Goal: Task Accomplishment & Management: Use online tool/utility

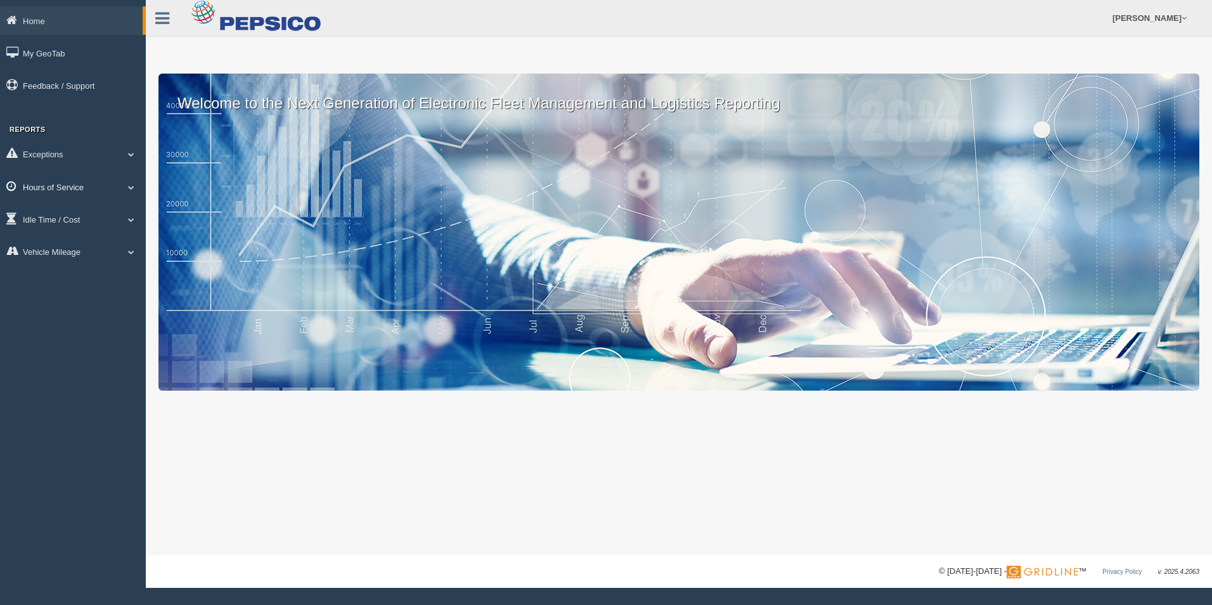
click at [133, 185] on span at bounding box center [131, 187] width 16 height 6
click at [101, 217] on link "HOS Explanation Reports" at bounding box center [83, 216] width 120 height 23
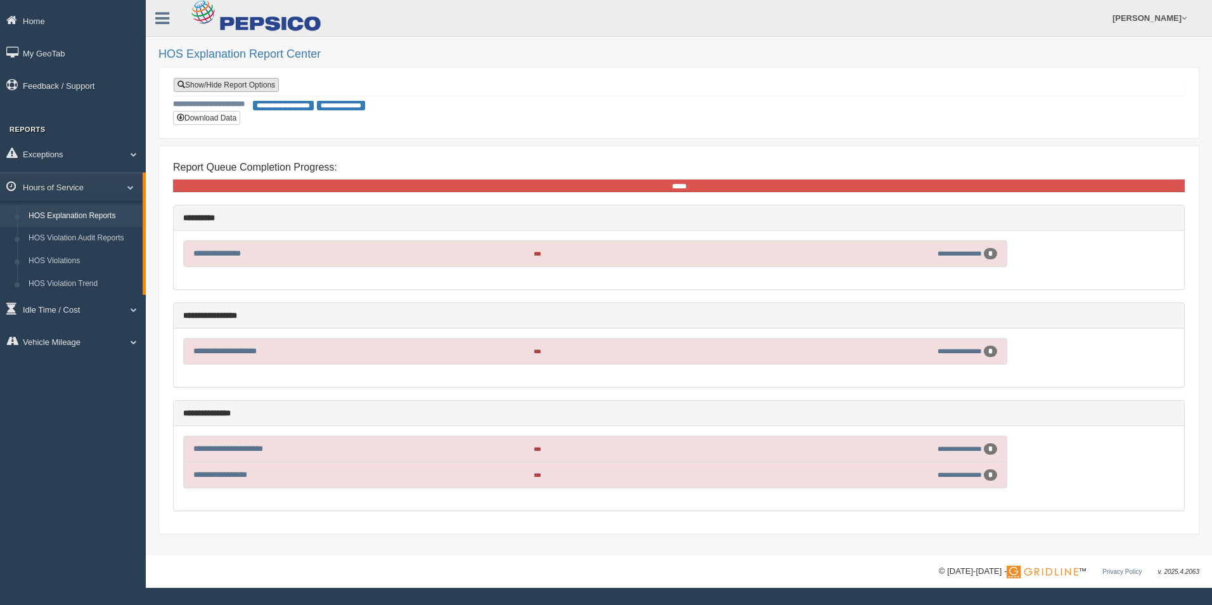
click at [205, 83] on link "Show/Hide Report Options" at bounding box center [226, 85] width 105 height 14
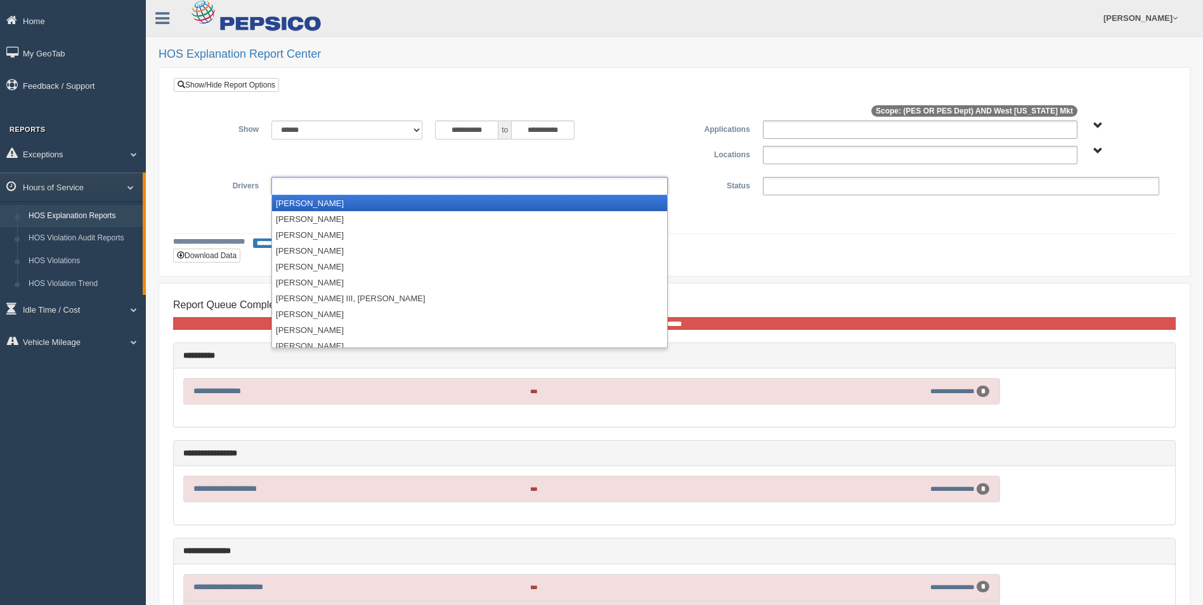
click at [328, 183] on ul at bounding box center [469, 186] width 396 height 18
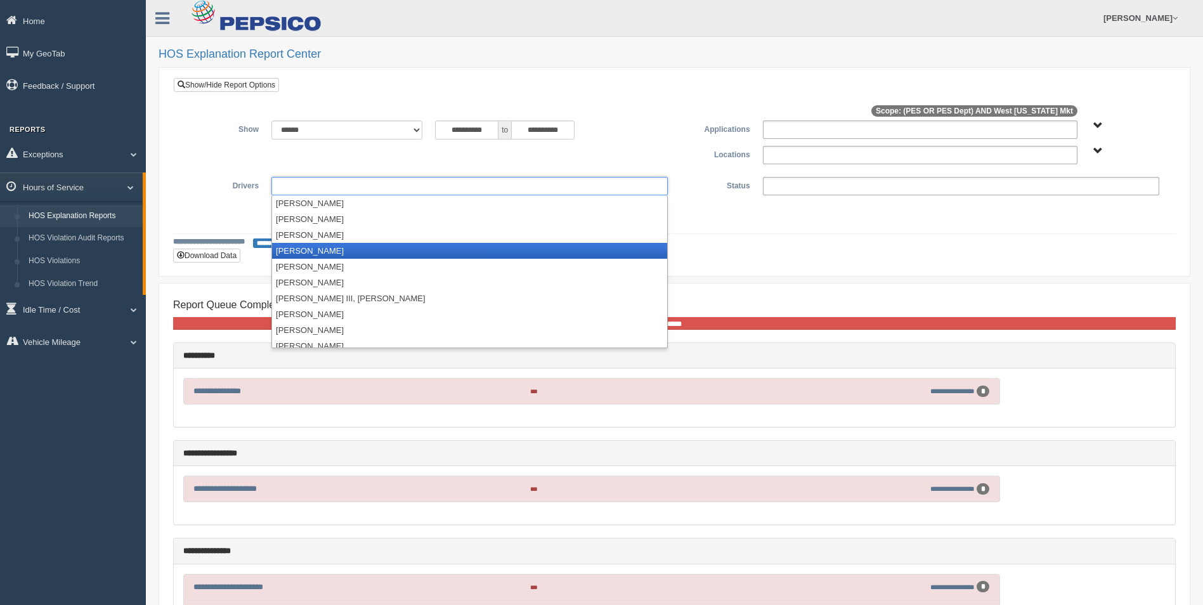
click at [323, 247] on li "Basilio, Javier" at bounding box center [469, 251] width 395 height 16
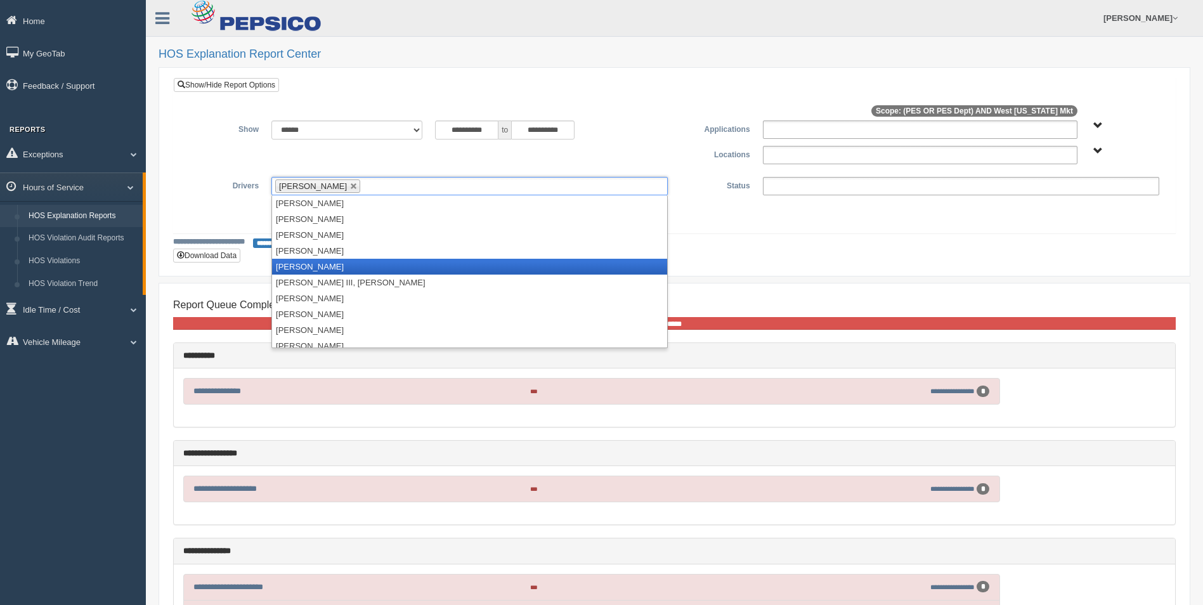
click at [320, 263] on li "Boza, Francisco" at bounding box center [469, 267] width 395 height 16
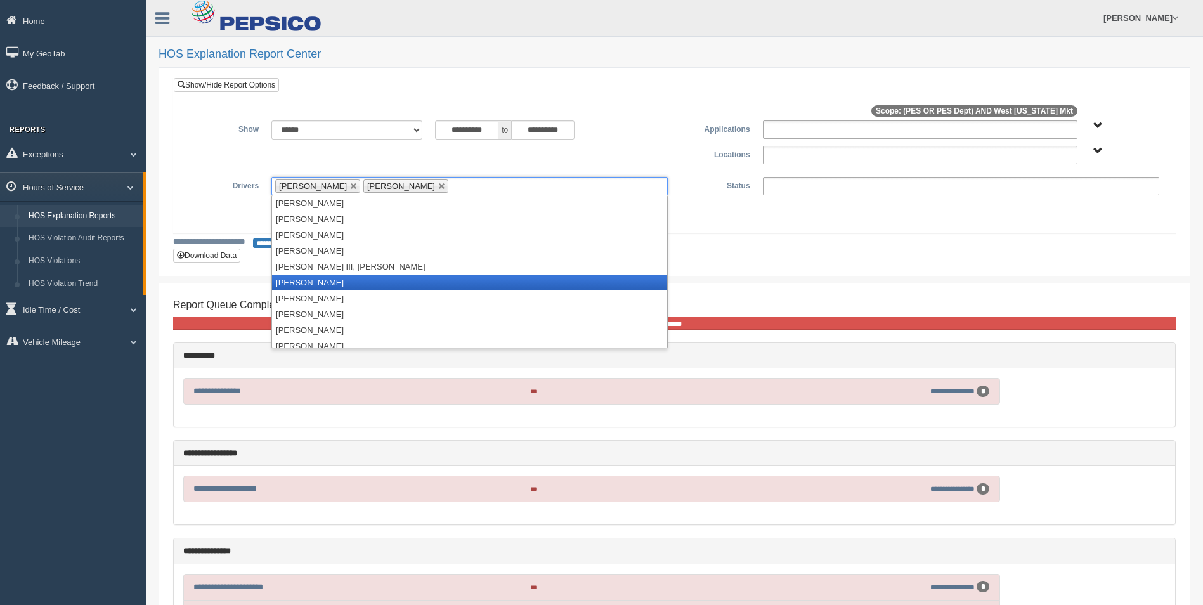
click at [321, 281] on li "Brown, Derik" at bounding box center [469, 283] width 395 height 16
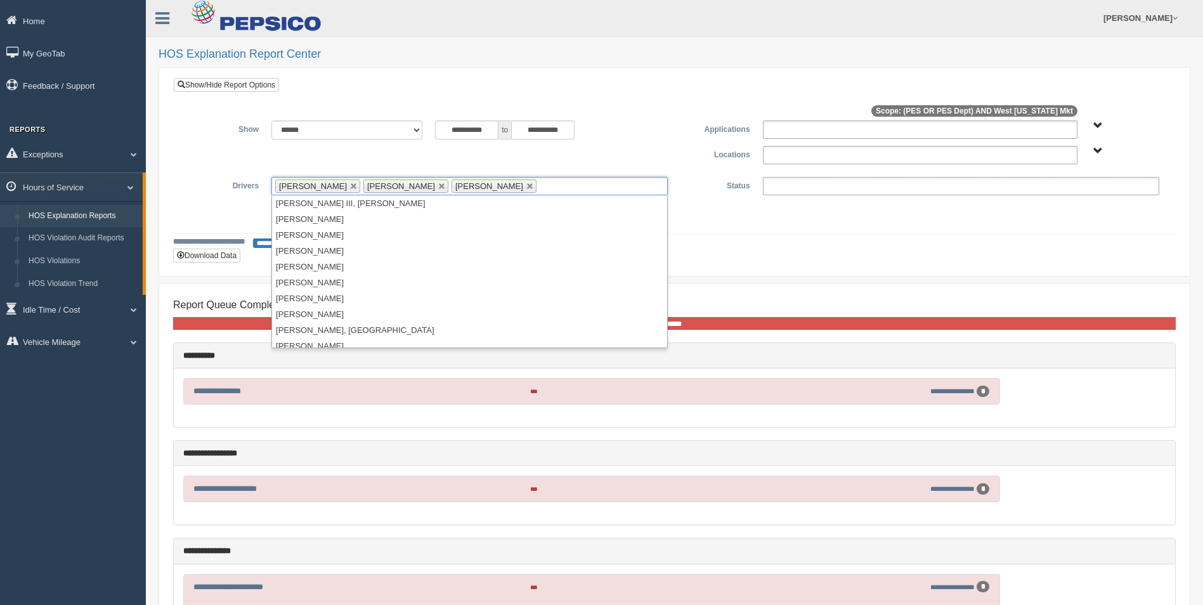
scroll to position [127, 0]
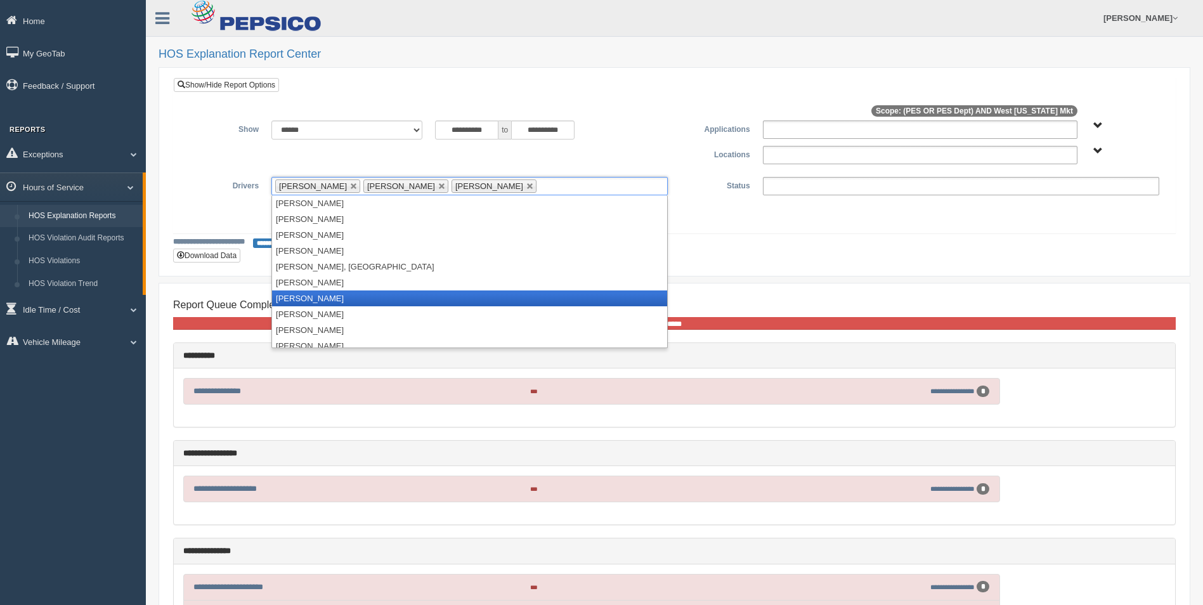
click at [328, 301] on li "Dearce, Eugenio" at bounding box center [469, 298] width 395 height 16
click at [328, 301] on li "Deceus, Mark" at bounding box center [469, 298] width 395 height 16
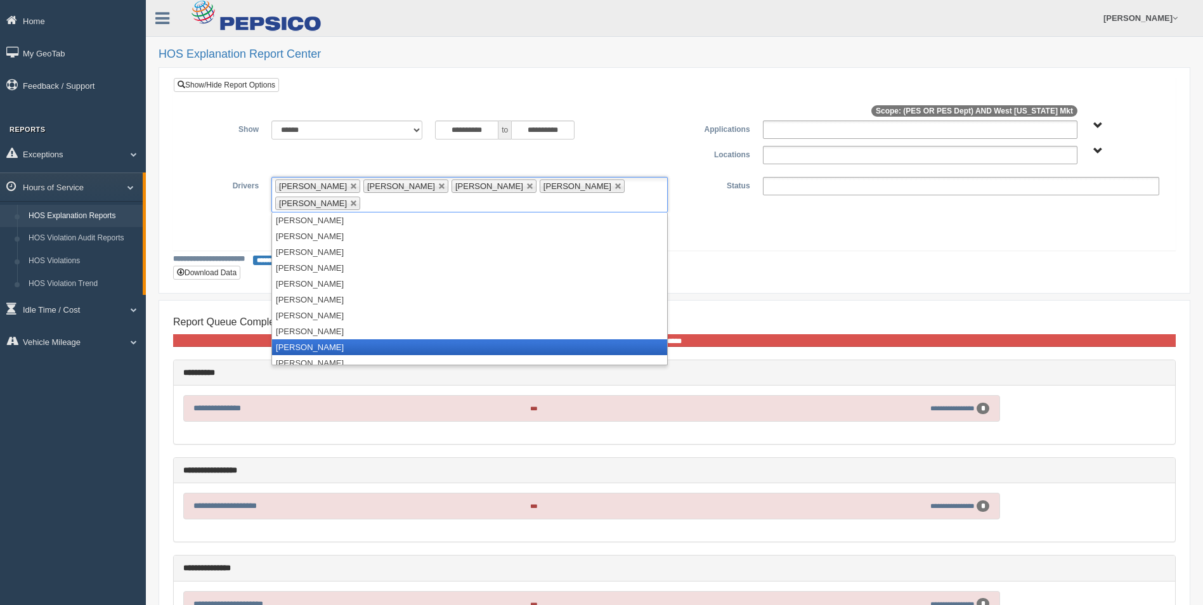
scroll to position [444, 0]
click at [318, 339] on li "Ibarra, Adam" at bounding box center [469, 347] width 395 height 16
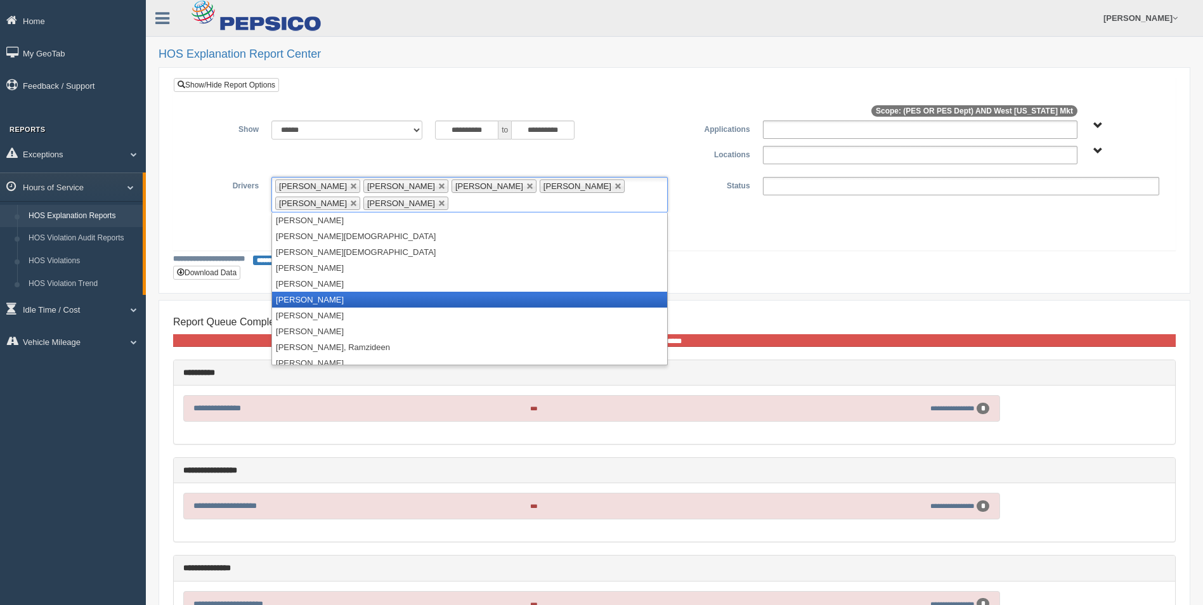
click at [337, 296] on li "McMillan, Marshall" at bounding box center [469, 300] width 395 height 16
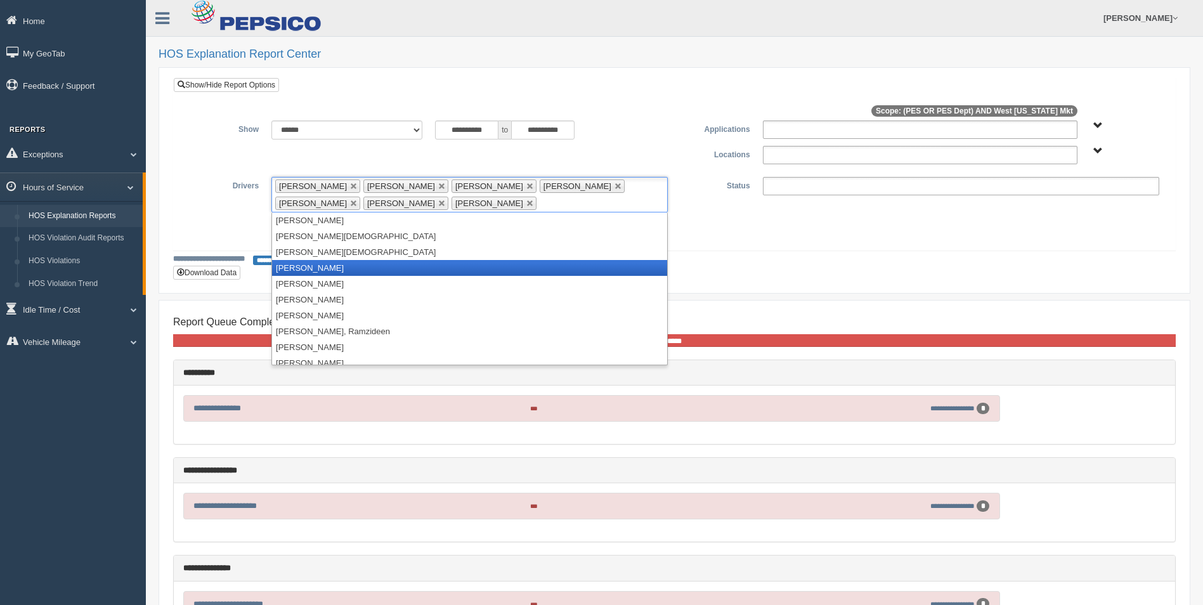
click at [334, 265] on li "Matthews, Cory" at bounding box center [469, 268] width 395 height 16
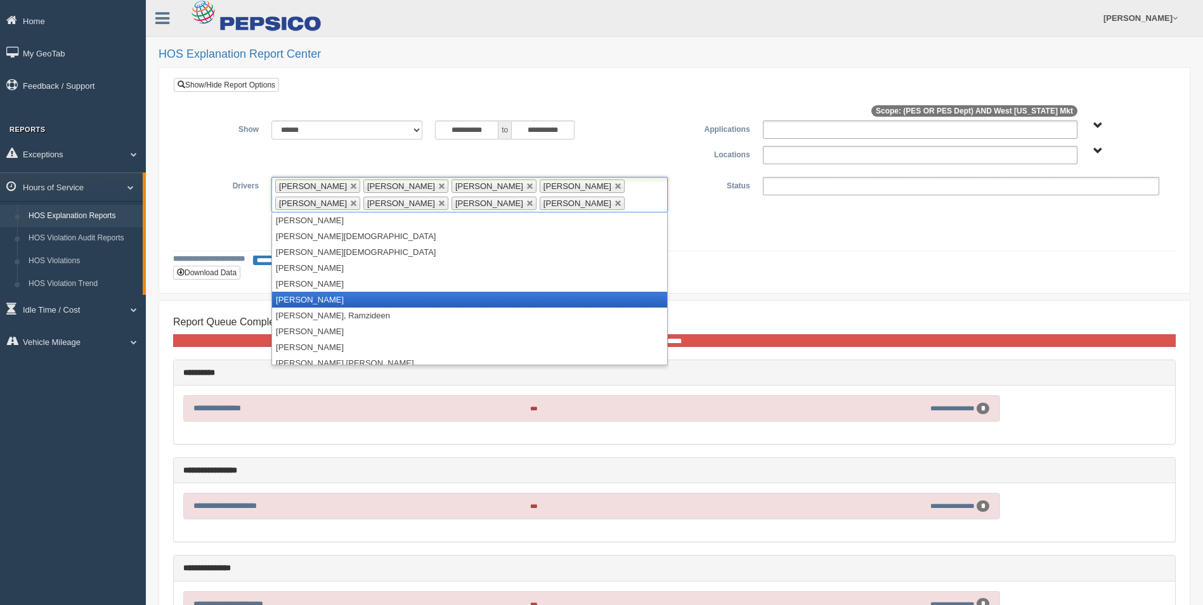
click at [328, 302] on li "Miller, Malcolm" at bounding box center [469, 300] width 395 height 16
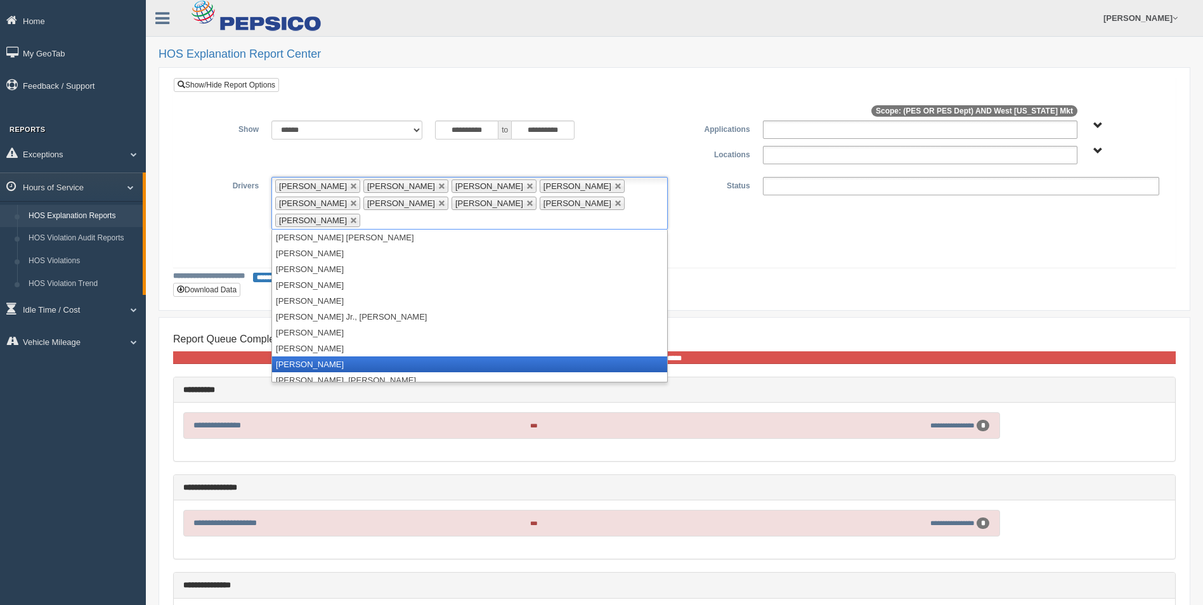
scroll to position [951, 0]
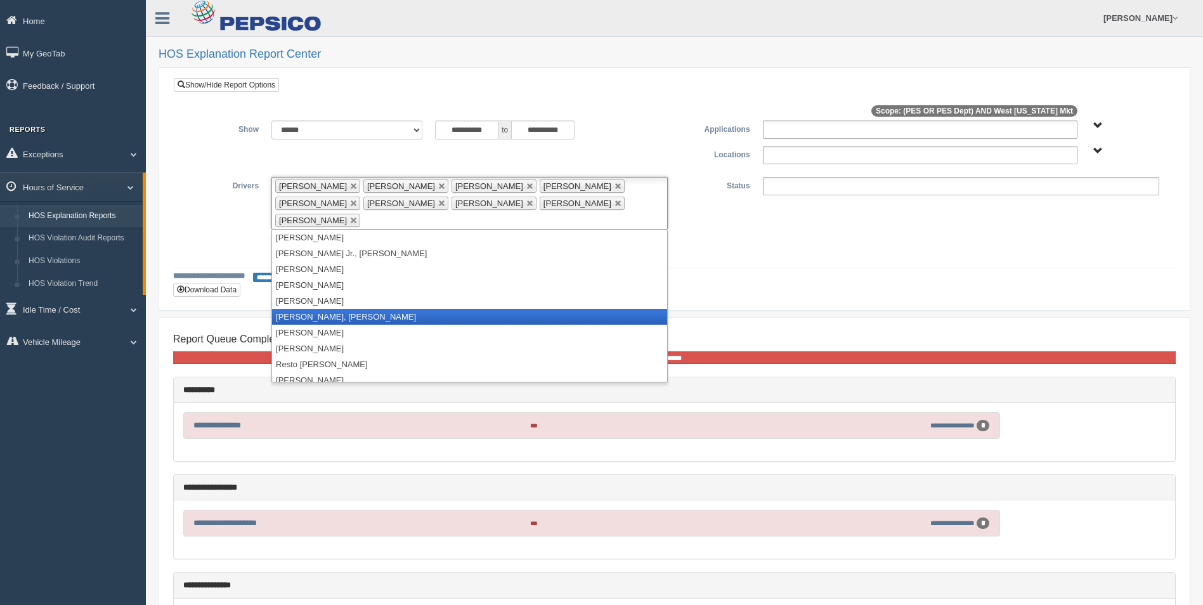
click at [324, 309] on li "Rahming II, Jonathan" at bounding box center [469, 317] width 395 height 16
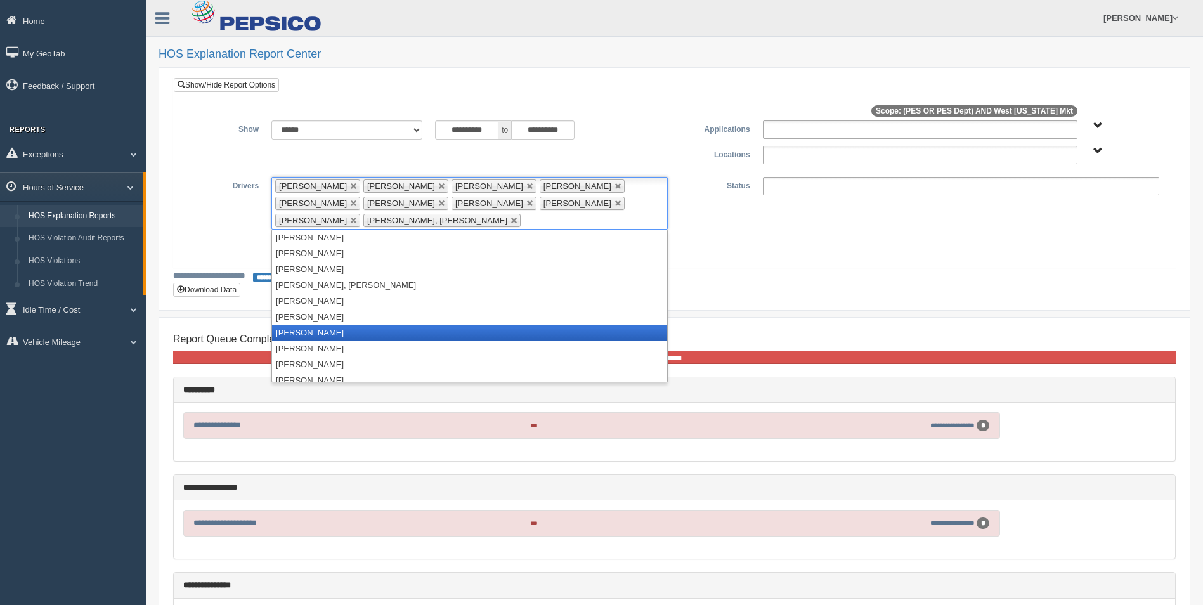
scroll to position [1141, 0]
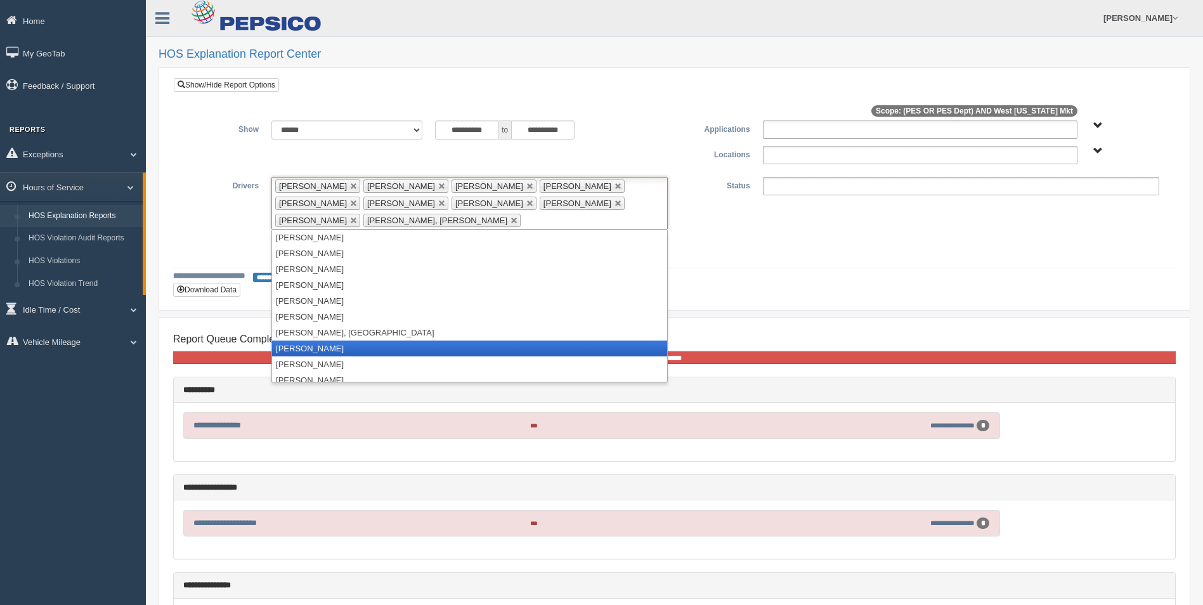
click at [334, 346] on li "Simmons, Devin" at bounding box center [469, 348] width 395 height 16
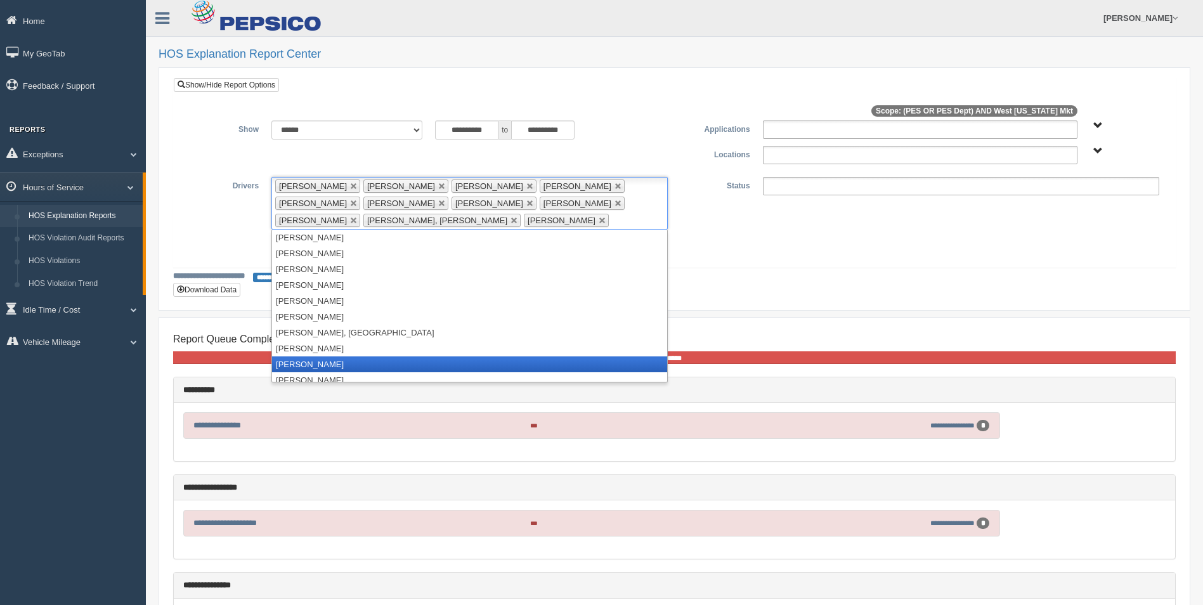
click at [329, 361] on li "Sykes, Antonio" at bounding box center [469, 364] width 395 height 16
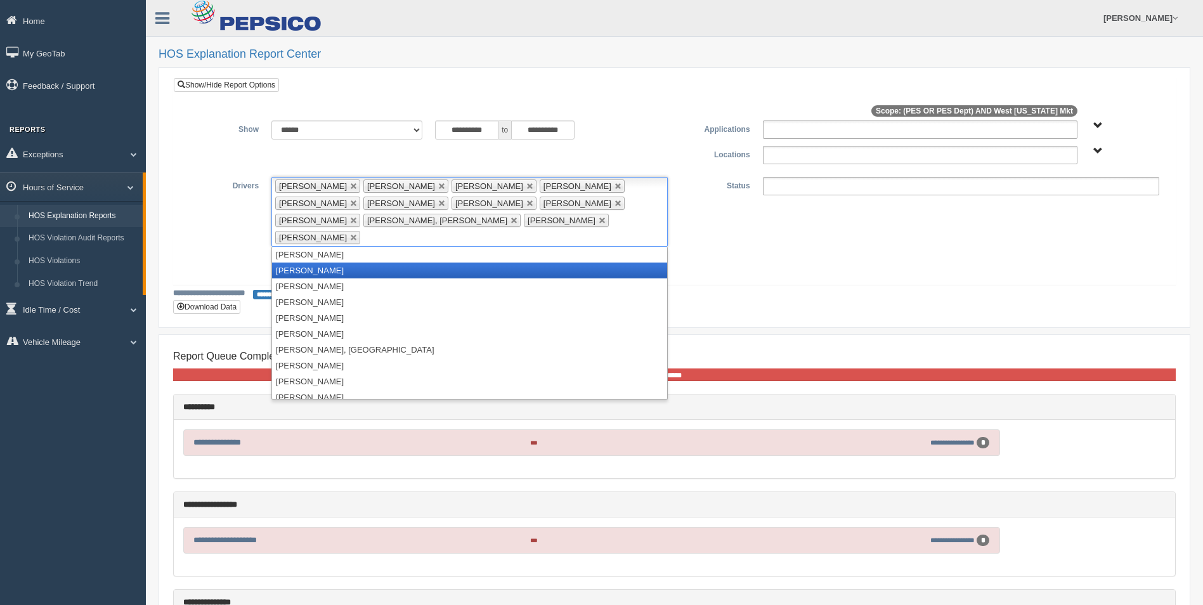
scroll to position [1205, 0]
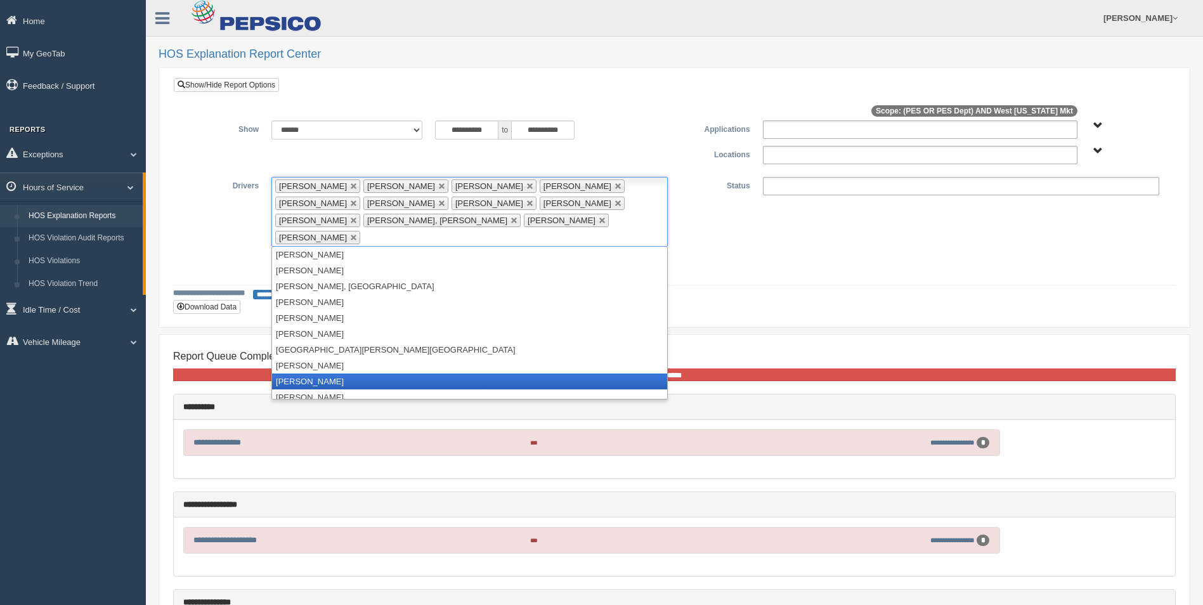
click at [334, 373] on li "Tucker, Rodney" at bounding box center [469, 381] width 395 height 16
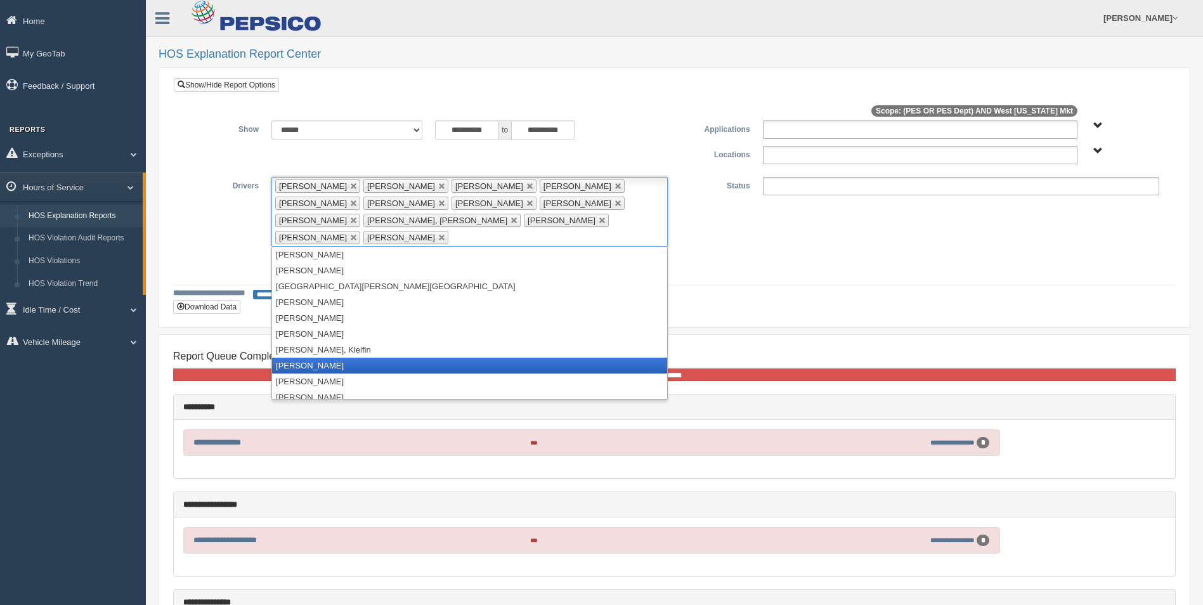
scroll to position [1385, 0]
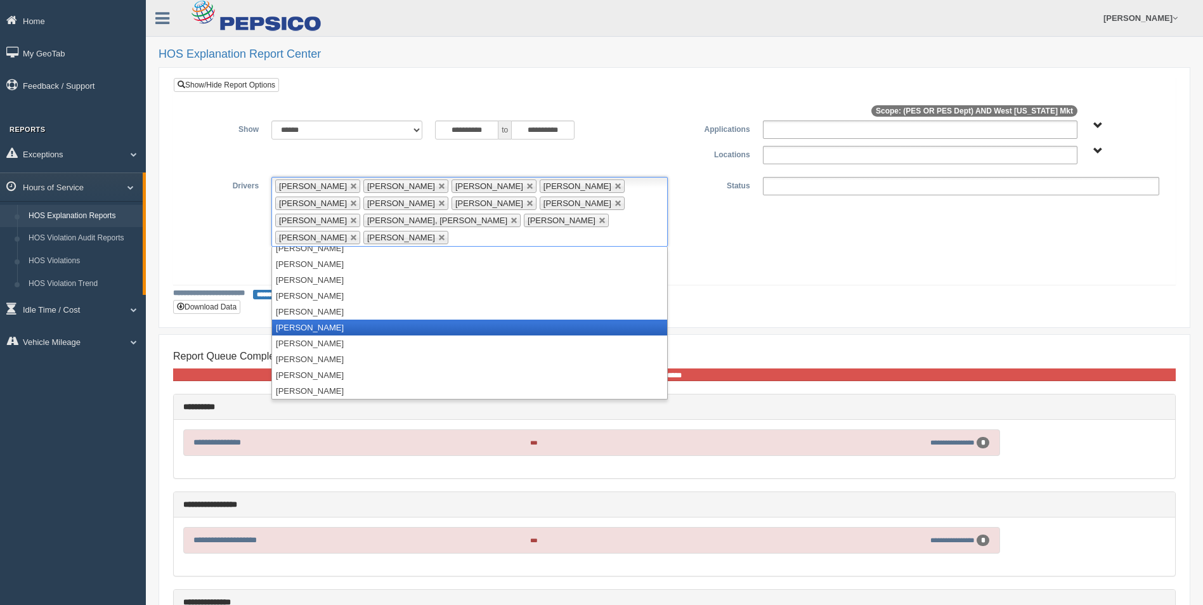
click at [310, 320] on li "Whitfield, Reteshia" at bounding box center [469, 328] width 395 height 16
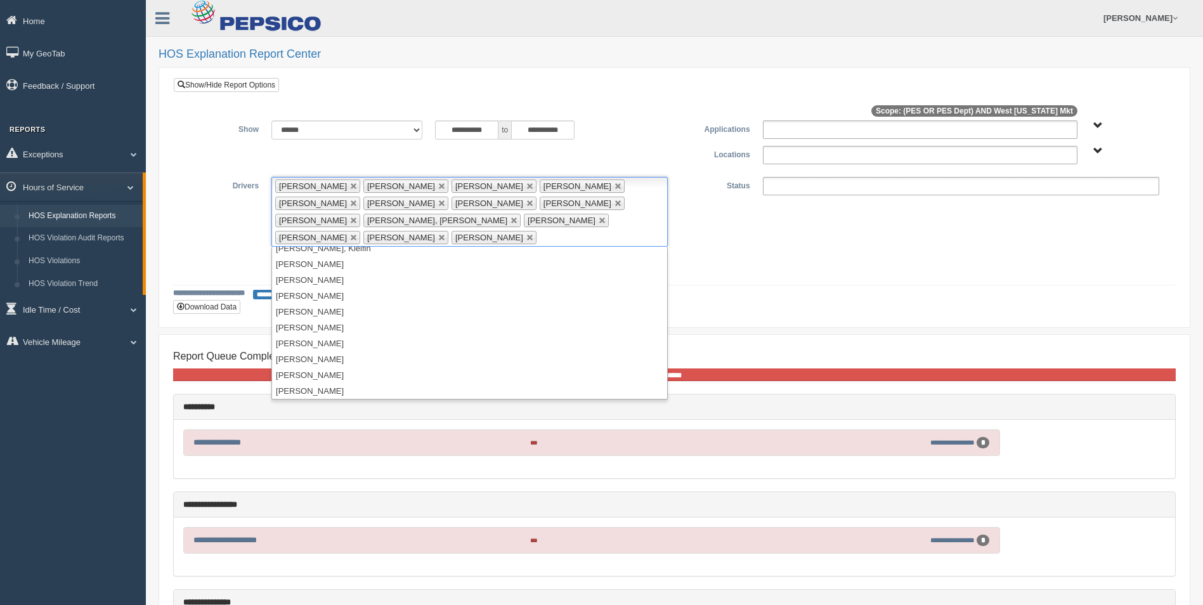
scroll to position [1306, 0]
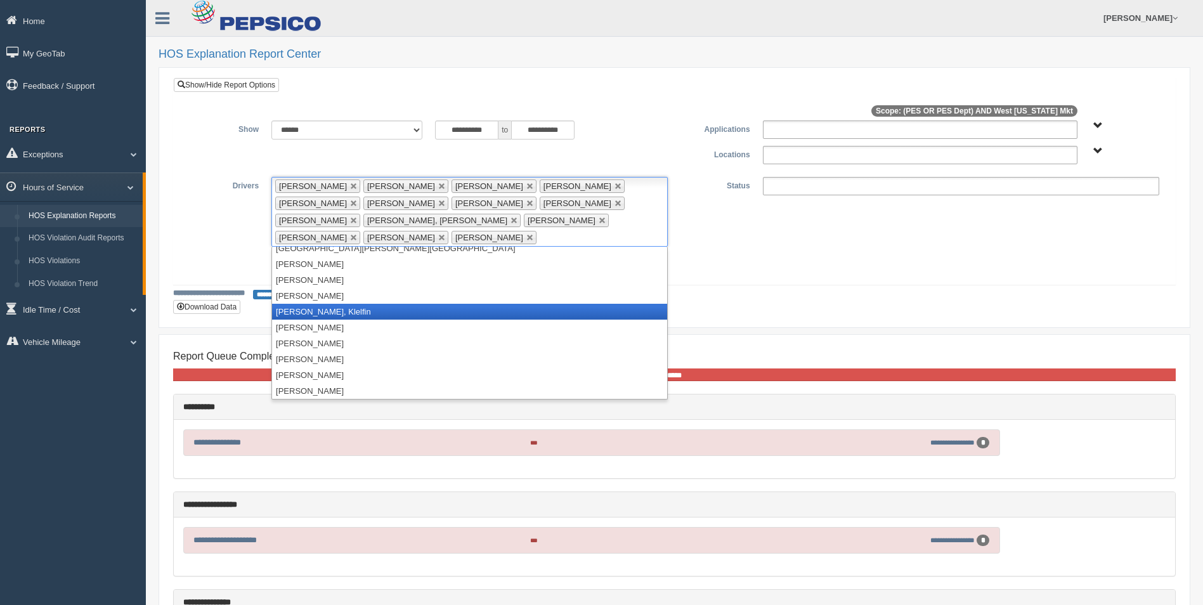
click at [312, 309] on li "Valerio, Klelfin" at bounding box center [469, 312] width 395 height 16
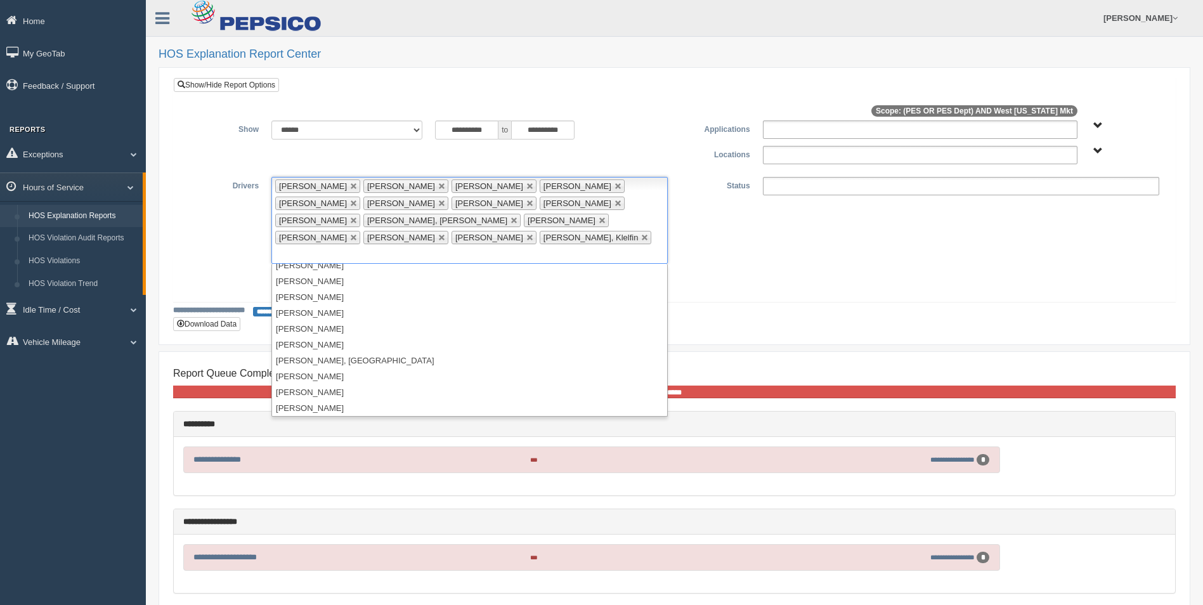
scroll to position [0, 0]
click at [833, 187] on ul at bounding box center [961, 186] width 396 height 18
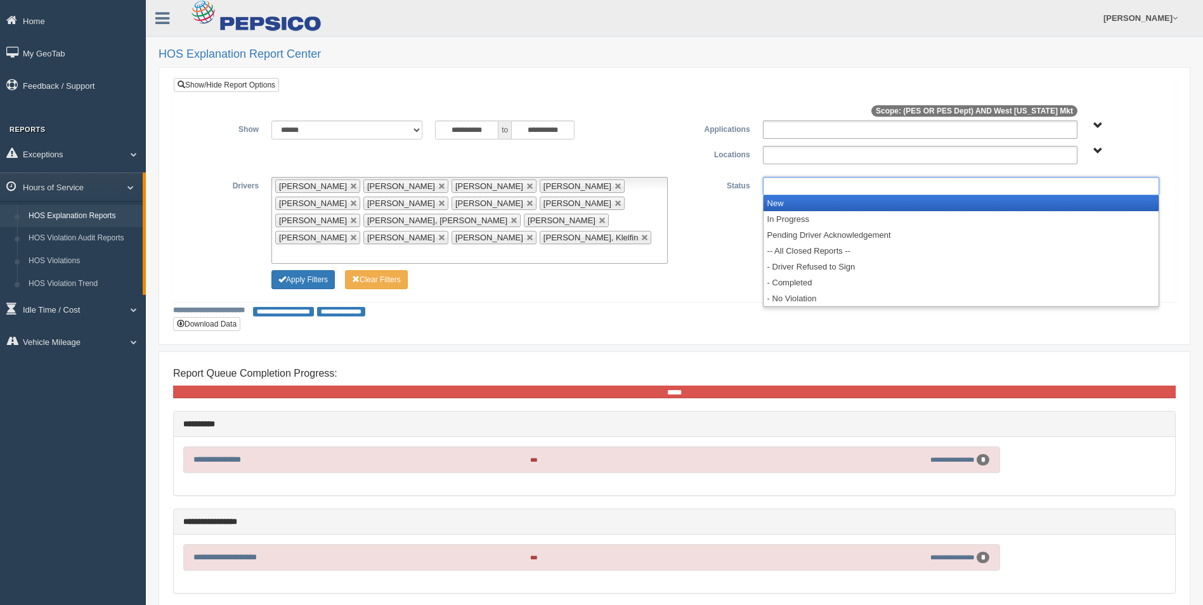
click at [803, 202] on li "New" at bounding box center [960, 203] width 395 height 16
click at [803, 202] on li "In Progress" at bounding box center [960, 203] width 395 height 16
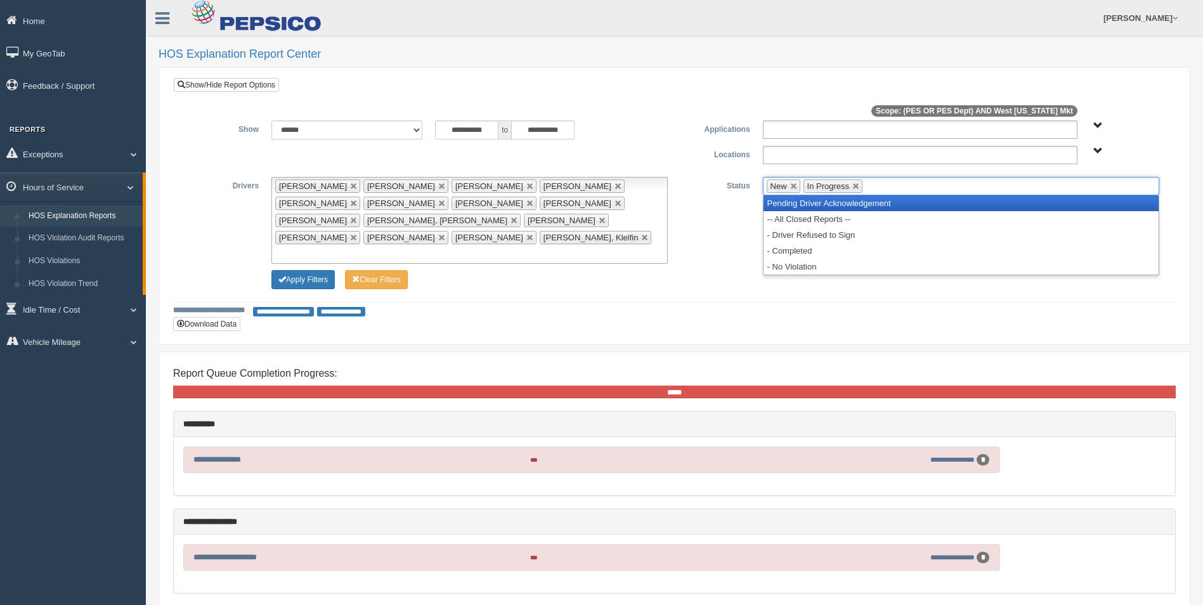
click at [803, 202] on li "Pending Driver Acknowledgement" at bounding box center [960, 203] width 395 height 16
click at [803, 202] on li "-- All Closed Reports --" at bounding box center [960, 203] width 395 height 16
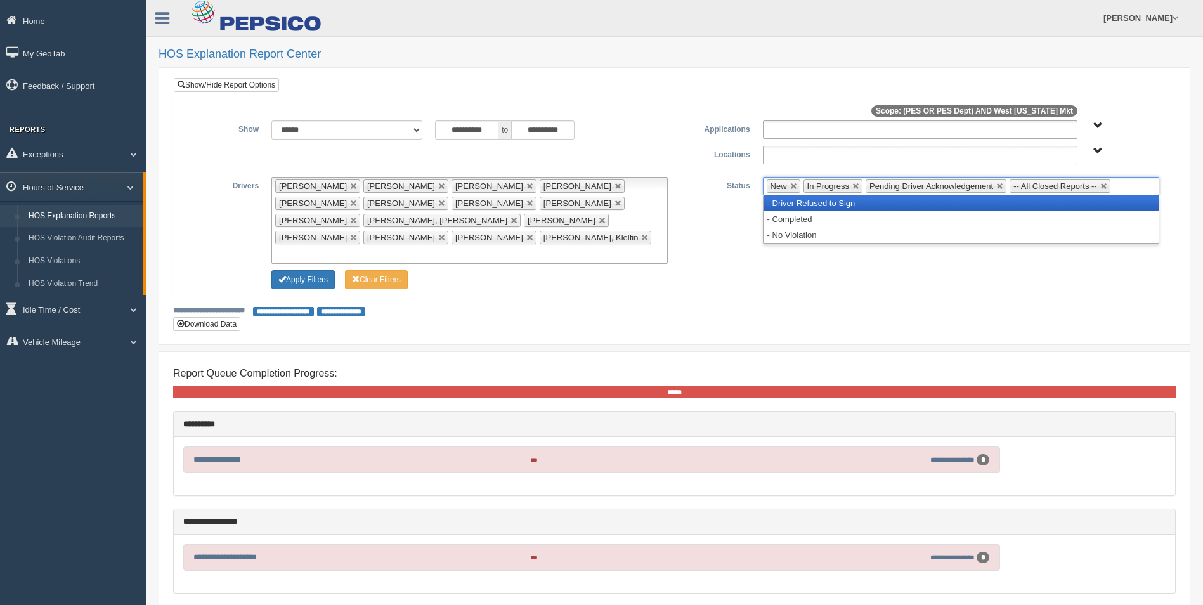
click at [803, 202] on li "- Driver Refused to Sign" at bounding box center [960, 203] width 395 height 16
click at [793, 219] on li "- Completed" at bounding box center [960, 220] width 395 height 16
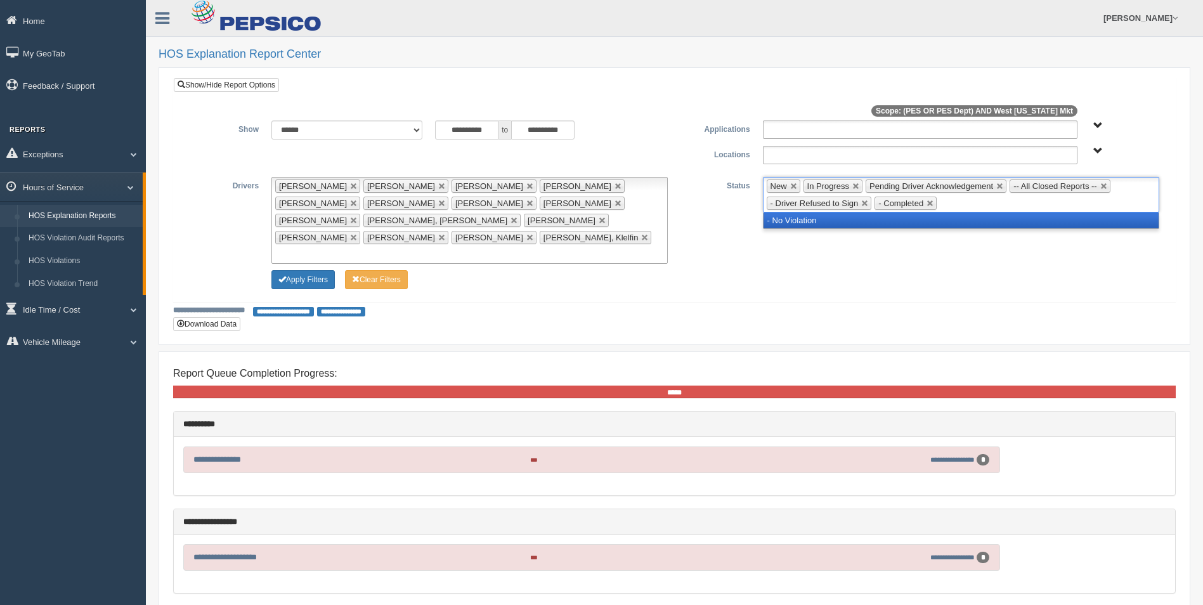
click at [795, 224] on li "- No Violation" at bounding box center [960, 220] width 395 height 16
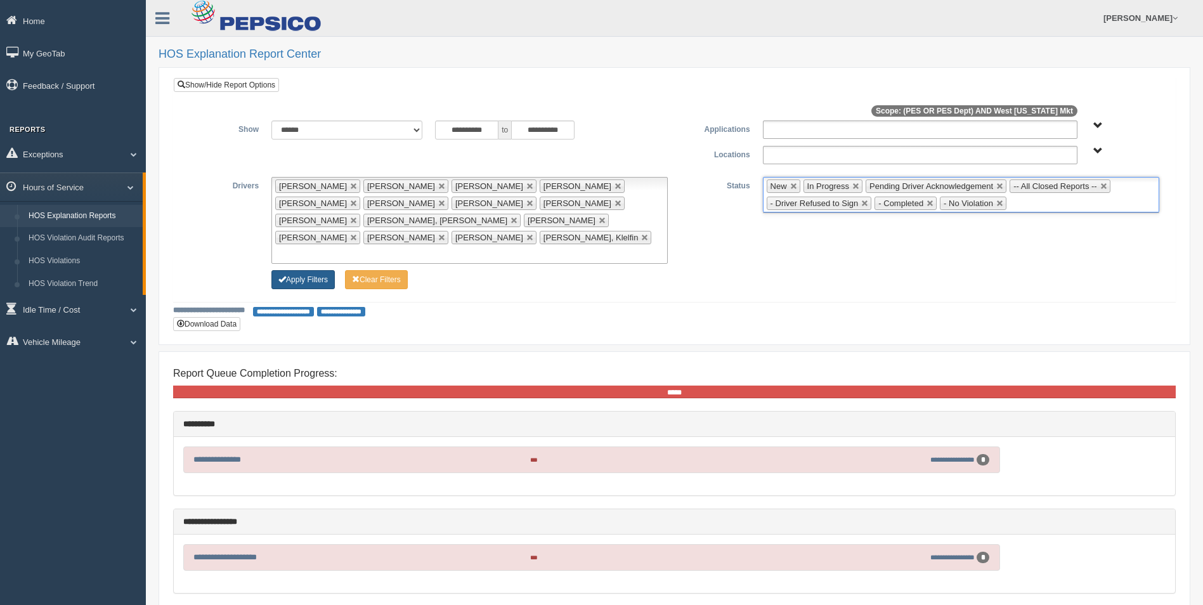
click at [304, 270] on button "Apply Filters" at bounding box center [302, 279] width 63 height 19
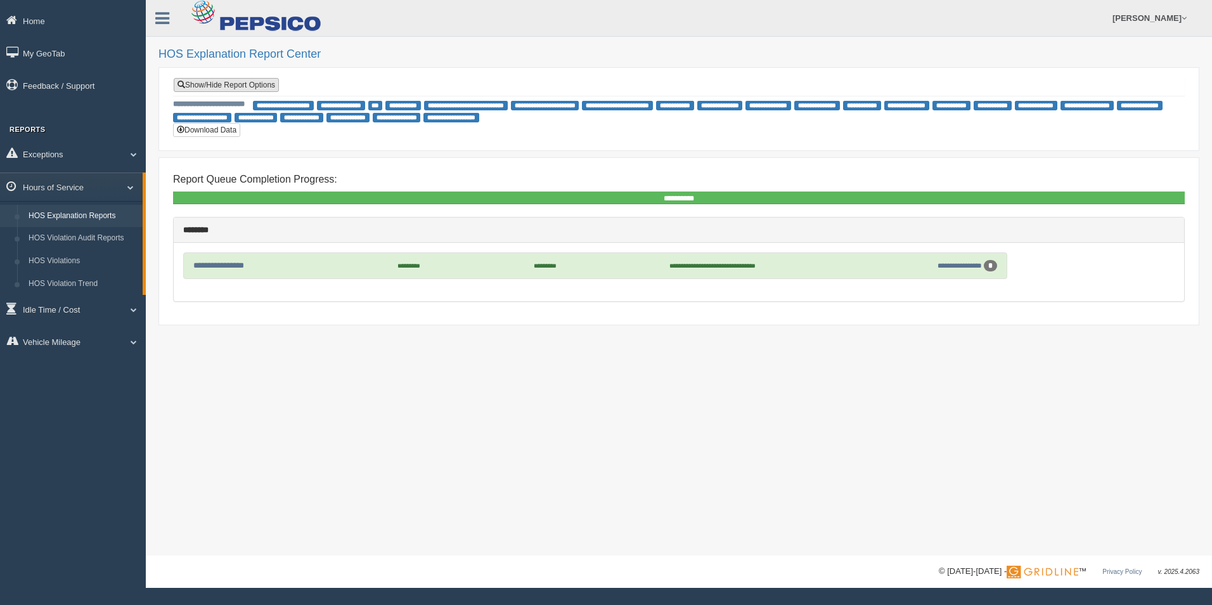
click at [238, 86] on link "Show/Hide Report Options" at bounding box center [226, 85] width 105 height 14
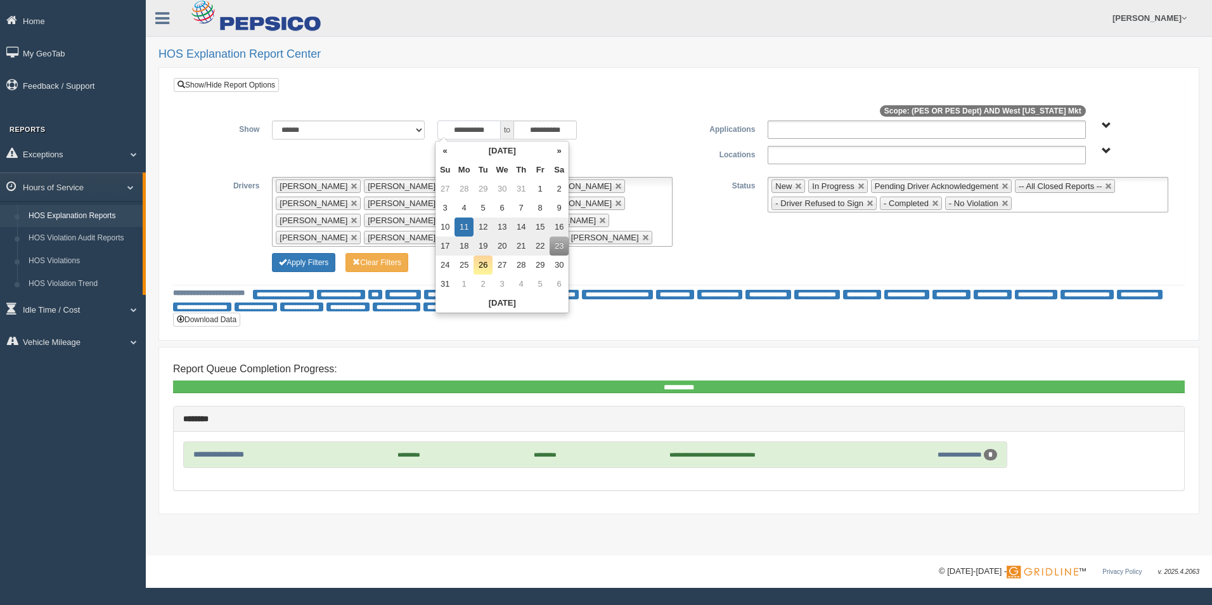
click at [499, 131] on input "**********" at bounding box center [469, 129] width 63 height 19
click at [448, 149] on th "«" at bounding box center [445, 150] width 19 height 19
click at [448, 149] on th "«" at bounding box center [447, 150] width 19 height 19
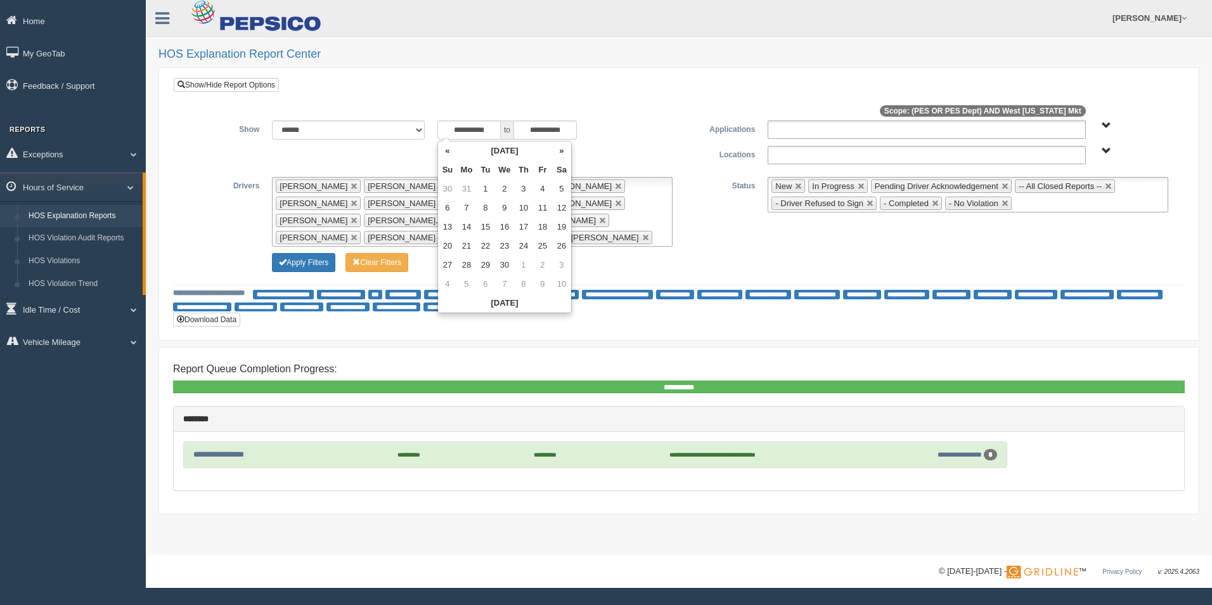
click at [448, 149] on th "«" at bounding box center [447, 150] width 19 height 19
click at [562, 151] on th "»" at bounding box center [561, 150] width 19 height 19
click at [445, 259] on td "23" at bounding box center [447, 265] width 19 height 19
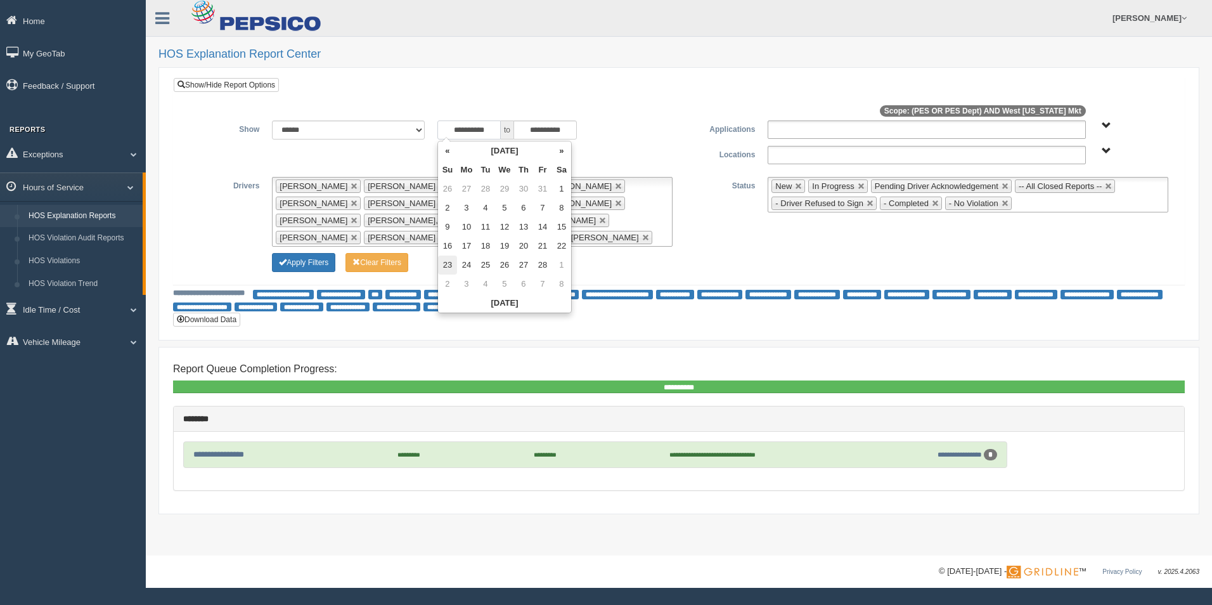
type input "**********"
click at [445, 263] on td "23" at bounding box center [447, 265] width 19 height 19
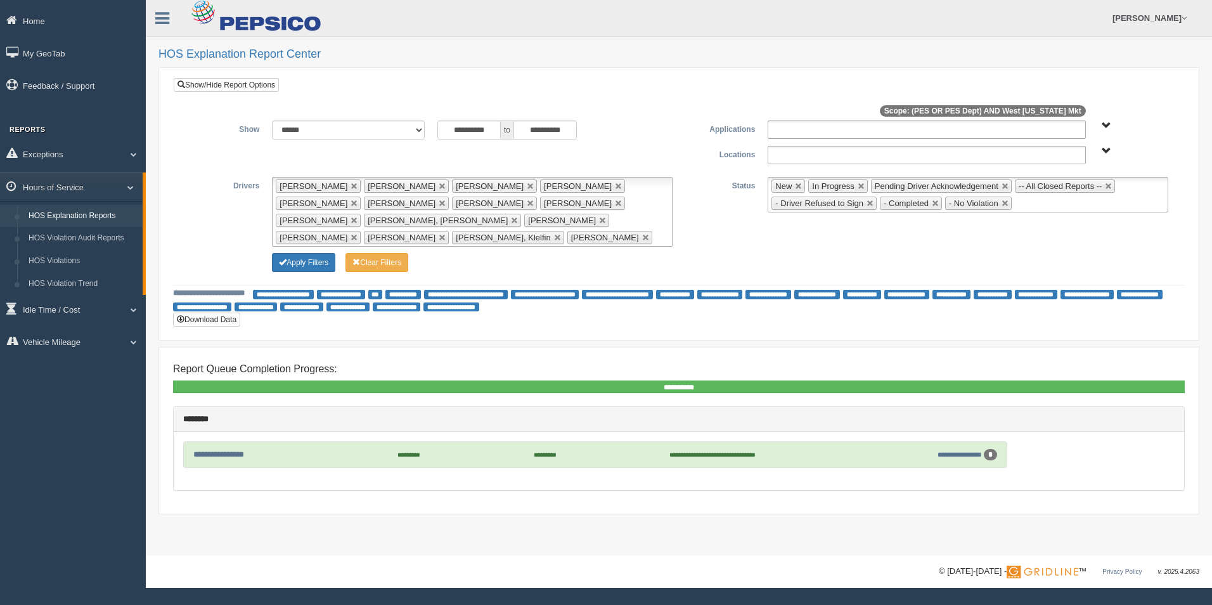
click at [687, 224] on div "**********" at bounding box center [679, 212] width 992 height 70
click at [569, 131] on input "**********" at bounding box center [545, 129] width 63 height 19
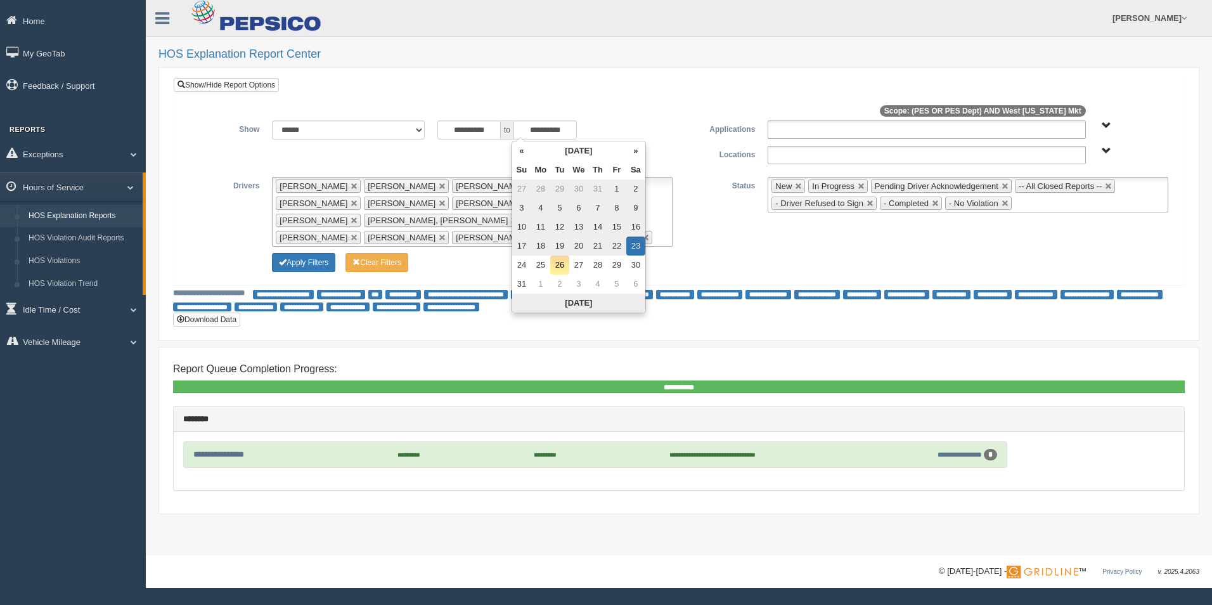
click at [574, 301] on th "Today" at bounding box center [578, 303] width 133 height 19
click at [578, 302] on th "Today" at bounding box center [581, 303] width 133 height 19
click at [565, 263] on td "26" at bounding box center [562, 265] width 19 height 19
type input "**********"
click at [734, 209] on div "**********" at bounding box center [679, 212] width 992 height 70
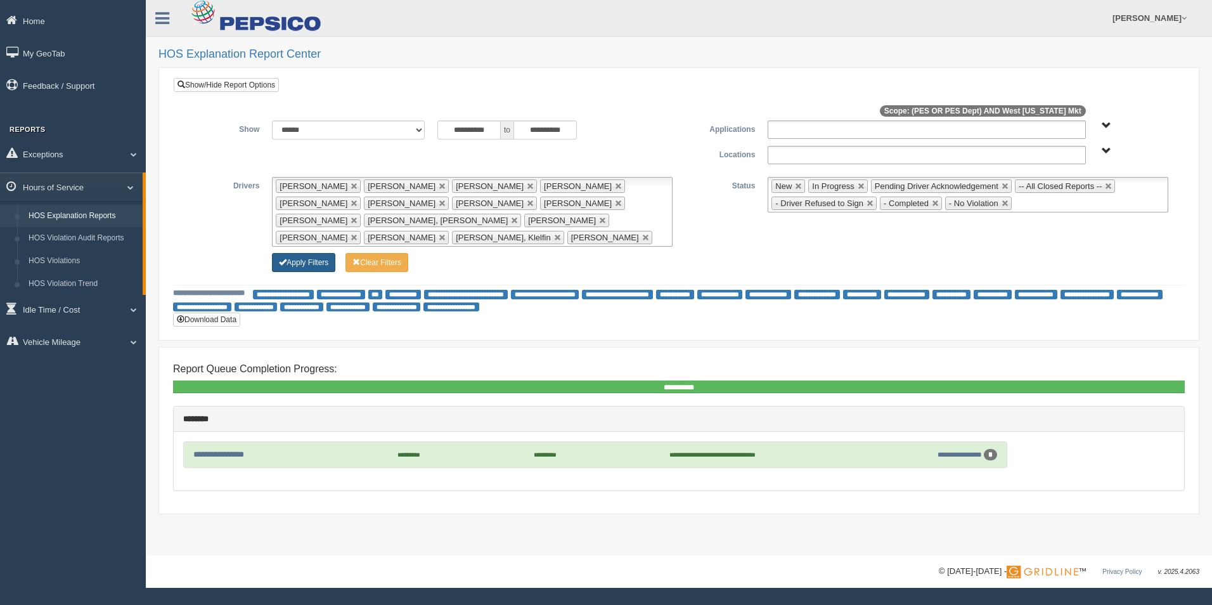
click at [306, 259] on button "Apply Filters" at bounding box center [303, 262] width 63 height 19
